Goal: Information Seeking & Learning: Learn about a topic

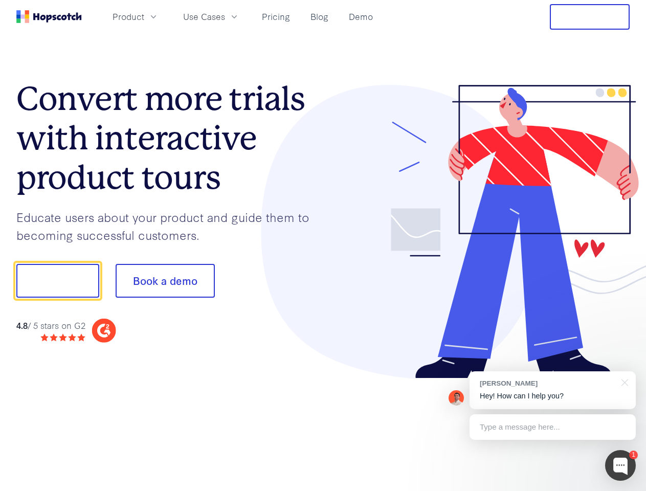
click at [323, 245] on div at bounding box center [476, 232] width 307 height 294
click at [144, 16] on span "Product" at bounding box center [128, 16] width 32 height 13
click at [225, 16] on span "Use Cases" at bounding box center [204, 16] width 42 height 13
click at [589, 17] on button "Free Trial" at bounding box center [589, 17] width 80 height 26
click at [57, 281] on button "Show me!" at bounding box center [57, 281] width 83 height 34
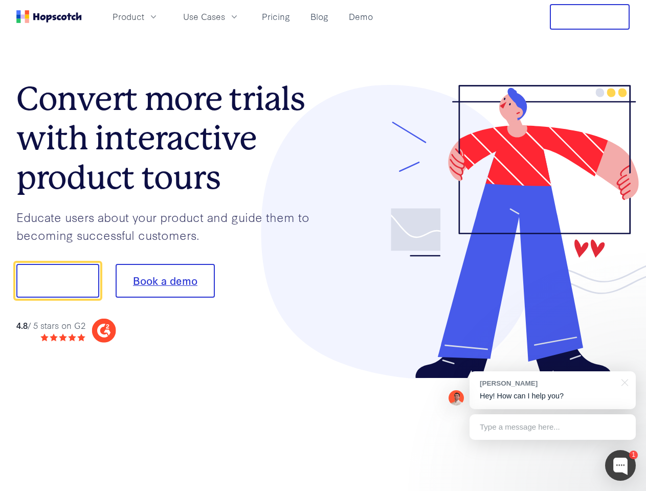
click at [165, 281] on button "Book a demo" at bounding box center [165, 281] width 99 height 34
click at [620, 465] on div at bounding box center [620, 465] width 31 height 31
click at [552, 390] on div "[PERSON_NAME] Hey! How can I help you?" at bounding box center [552, 390] width 166 height 38
click at [623, 381] on div at bounding box center [540, 279] width 192 height 341
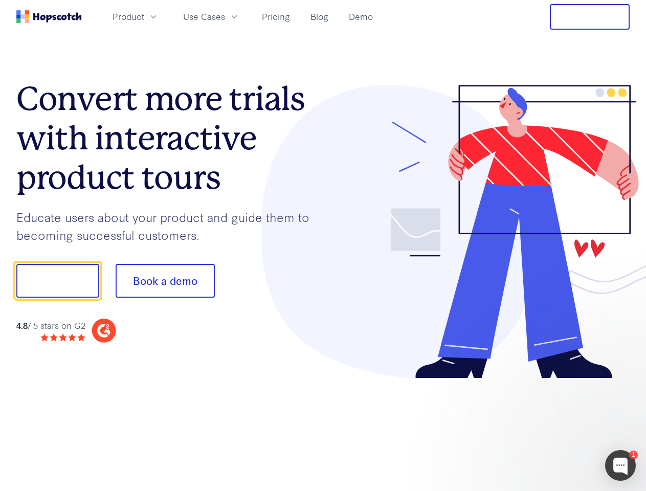
click at [552, 427] on div at bounding box center [540, 279] width 192 height 341
